Goal: Navigation & Orientation: Understand site structure

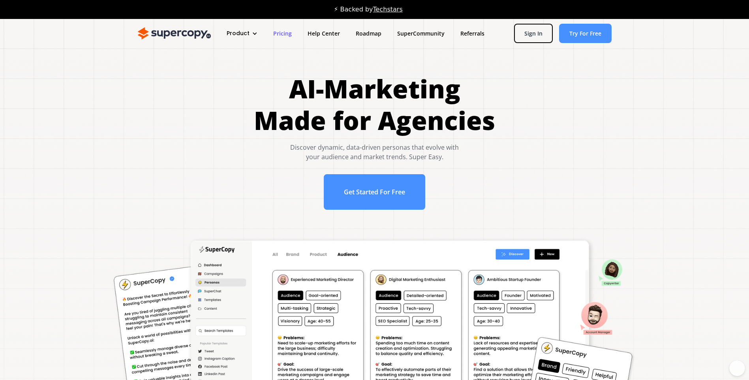
click at [282, 30] on link "Pricing" at bounding box center [282, 33] width 34 height 15
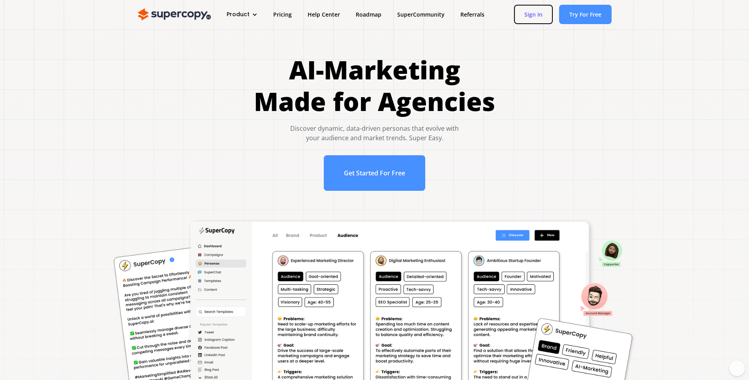
click at [521, 12] on link "Sign In" at bounding box center [533, 14] width 39 height 19
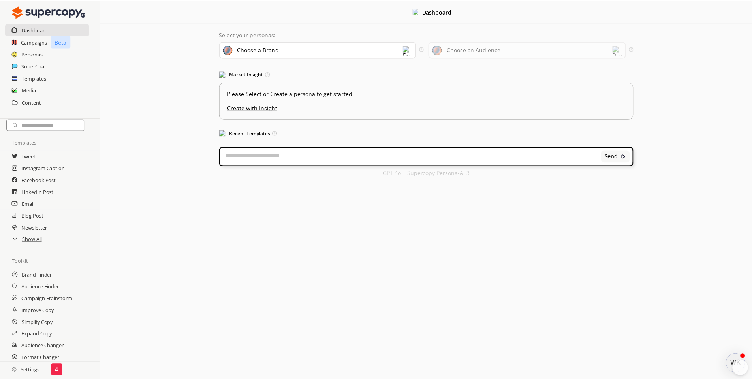
scroll to position [27, 0]
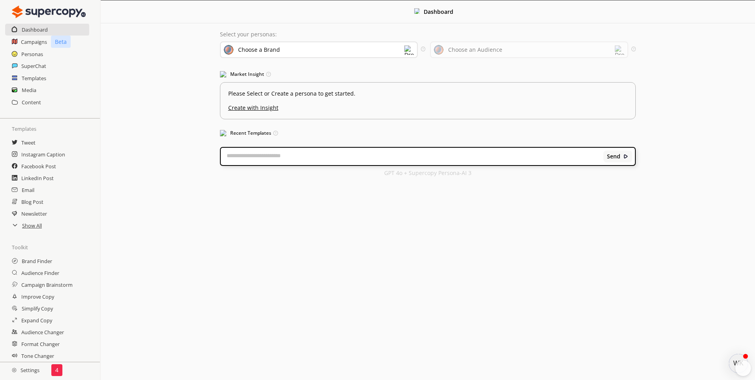
click at [28, 370] on h2 "Settings" at bounding box center [25, 370] width 51 height 16
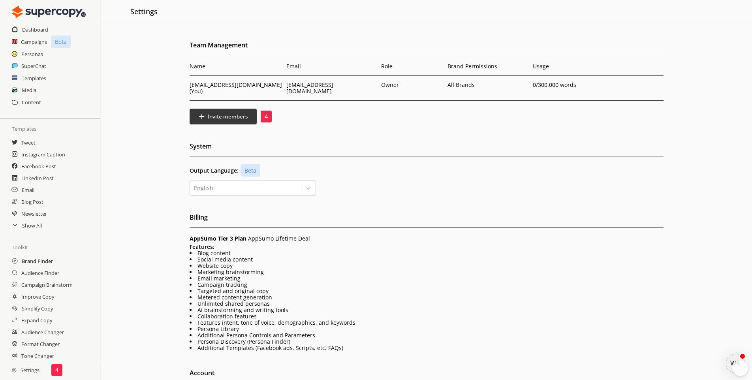
click at [36, 262] on h2 "Brand Finder" at bounding box center [38, 261] width 32 height 12
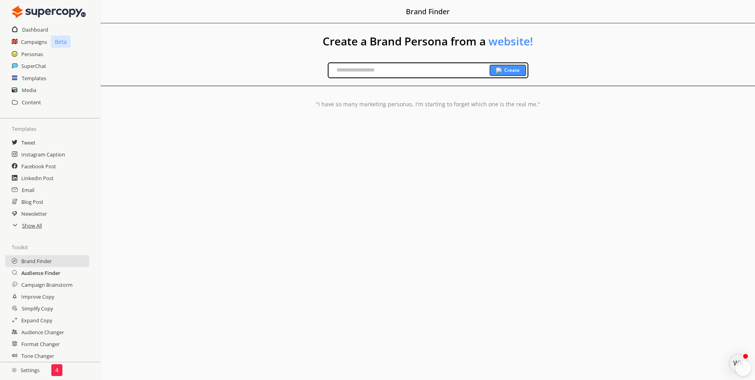
click at [43, 273] on h2 "Audience Finder" at bounding box center [40, 273] width 39 height 12
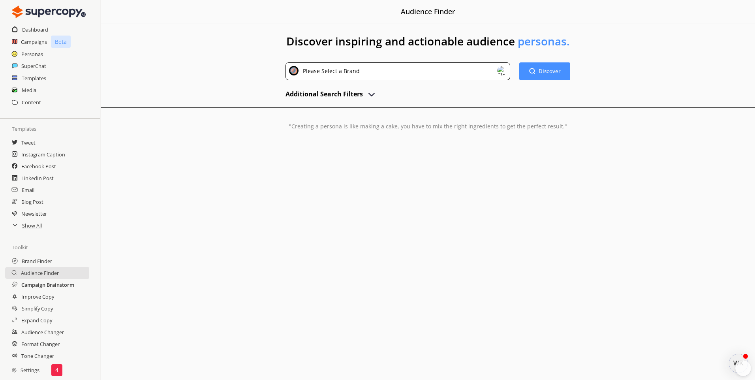
click at [45, 287] on h2 "Campaign Brainstorm" at bounding box center [47, 285] width 53 height 12
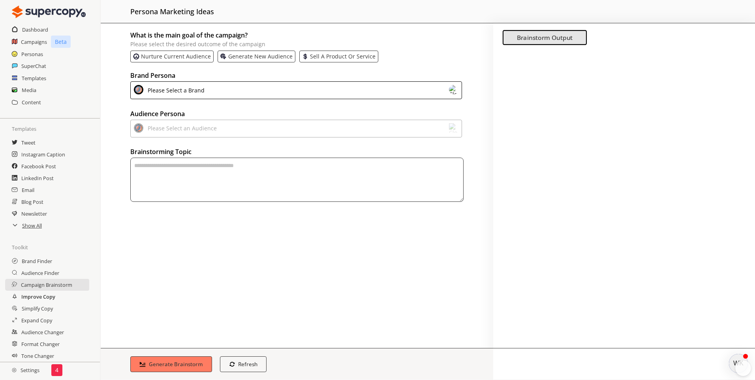
click at [44, 297] on h2 "Improve Copy" at bounding box center [38, 297] width 34 height 12
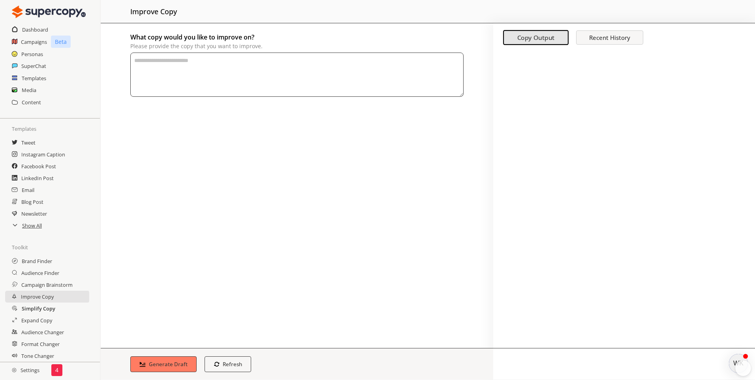
click at [44, 305] on h2 "Simplify Copy" at bounding box center [39, 309] width 34 height 12
click at [48, 318] on h2 "Expand Copy" at bounding box center [36, 320] width 31 height 12
click at [55, 329] on h2 "Audience Changer" at bounding box center [42, 332] width 43 height 12
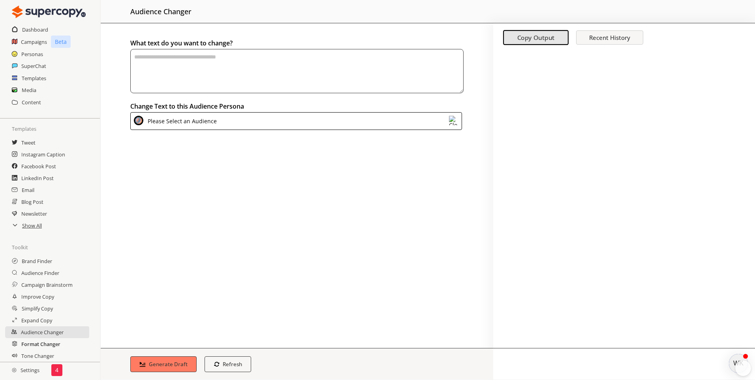
click at [38, 344] on h2 "Format Changer" at bounding box center [40, 344] width 39 height 12
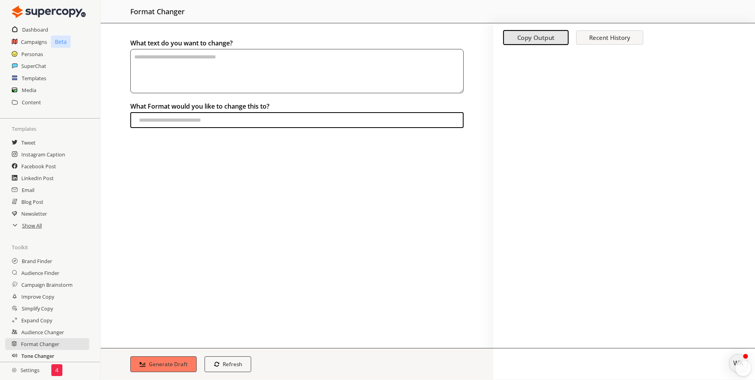
click at [40, 354] on h2 "Tone Changer" at bounding box center [37, 356] width 33 height 12
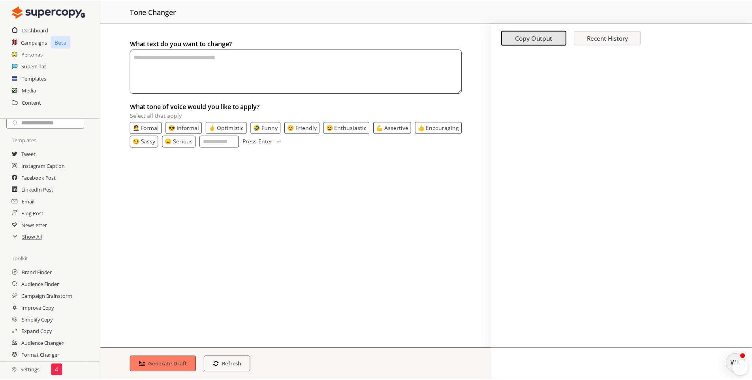
scroll to position [27, 0]
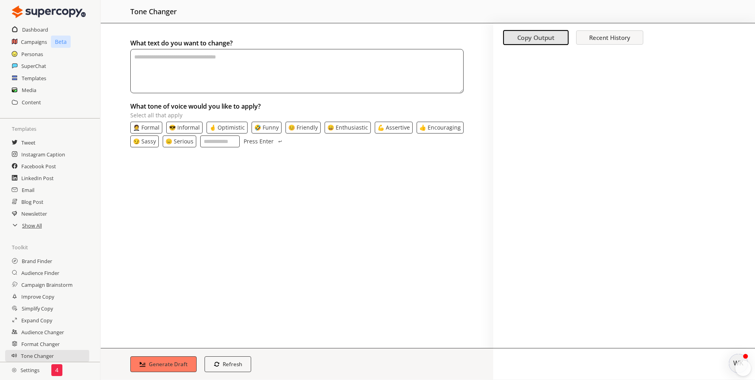
click at [28, 371] on h2 "Settings" at bounding box center [25, 370] width 51 height 16
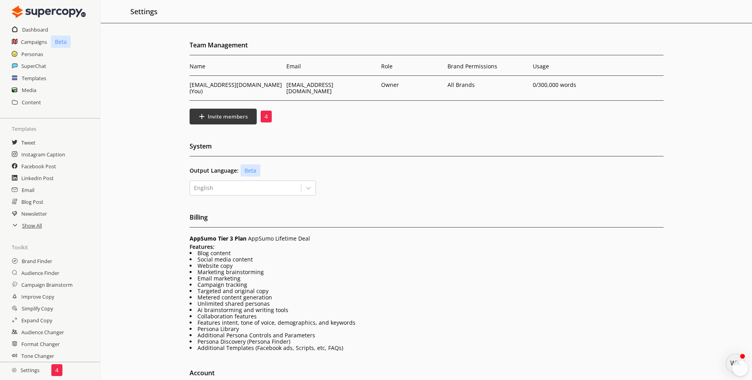
click at [56, 371] on p "4" at bounding box center [56, 370] width 3 height 6
